Goal: Task Accomplishment & Management: Use online tool/utility

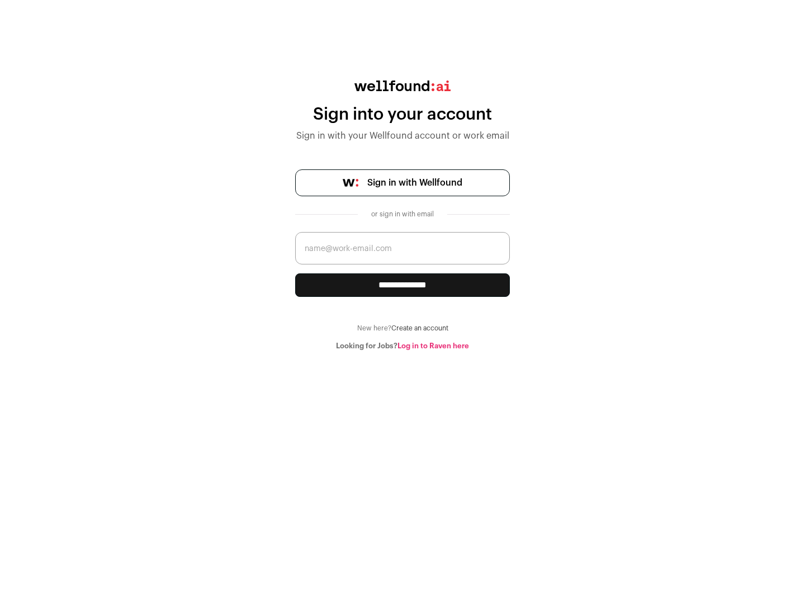
click at [414, 183] on span "Sign in with Wellfound" at bounding box center [414, 182] width 95 height 13
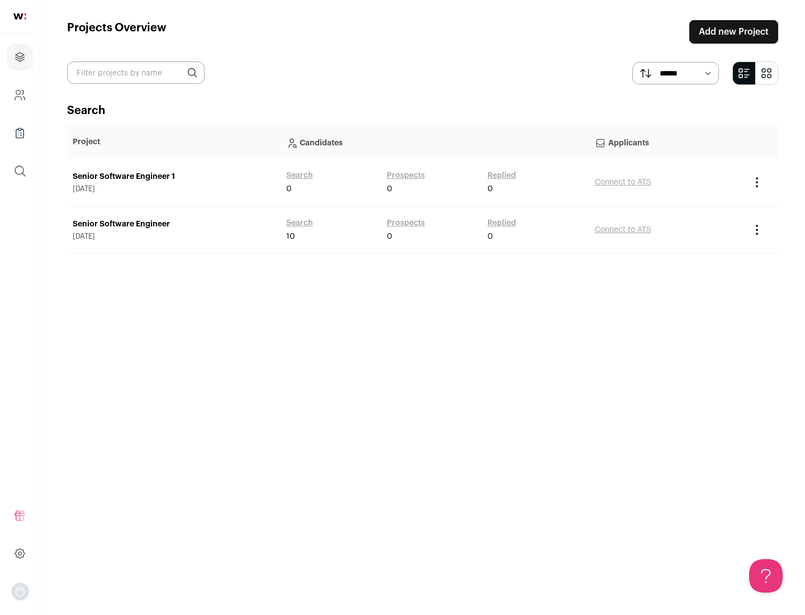
click at [173, 224] on link "Senior Software Engineer" at bounding box center [174, 223] width 202 height 11
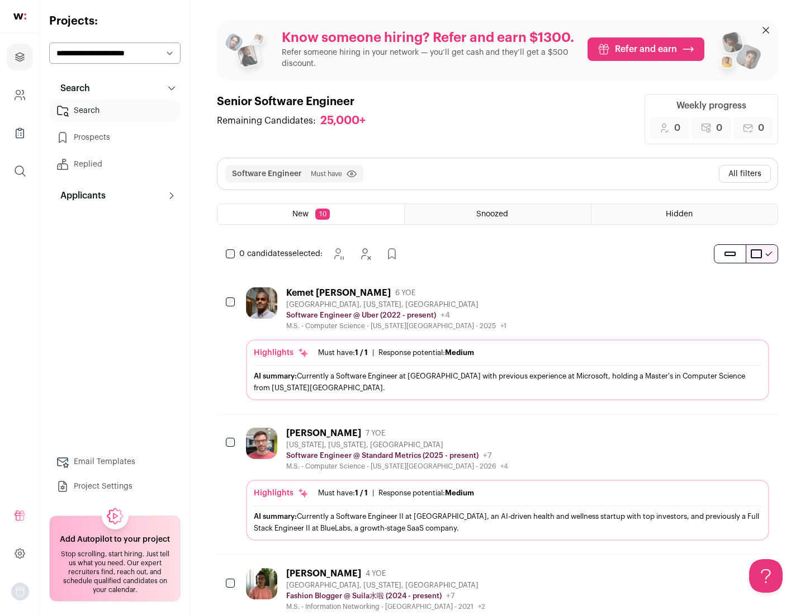
scroll to position [36, 0]
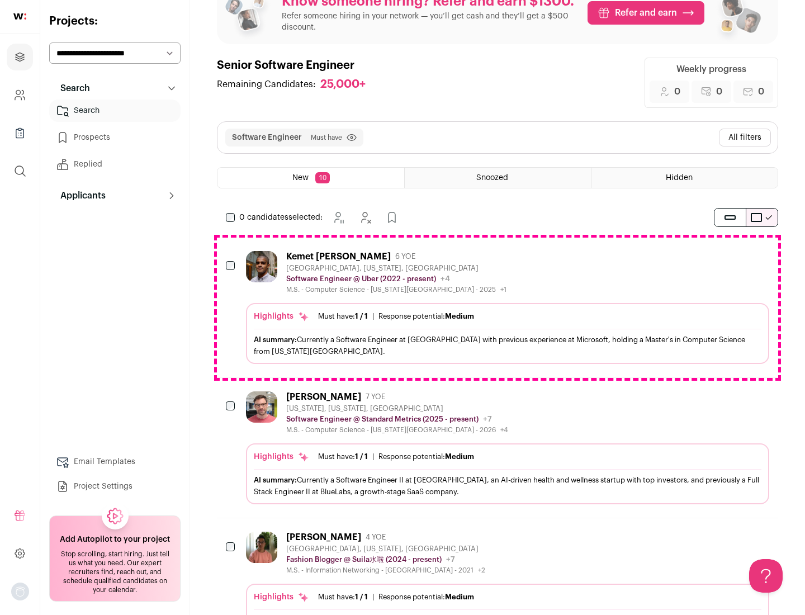
click at [497, 307] on div "Highlights Must have: 1 / 1 How many must haves have been fulfilled? | Response…" at bounding box center [507, 333] width 523 height 61
